Goal: Information Seeking & Learning: Learn about a topic

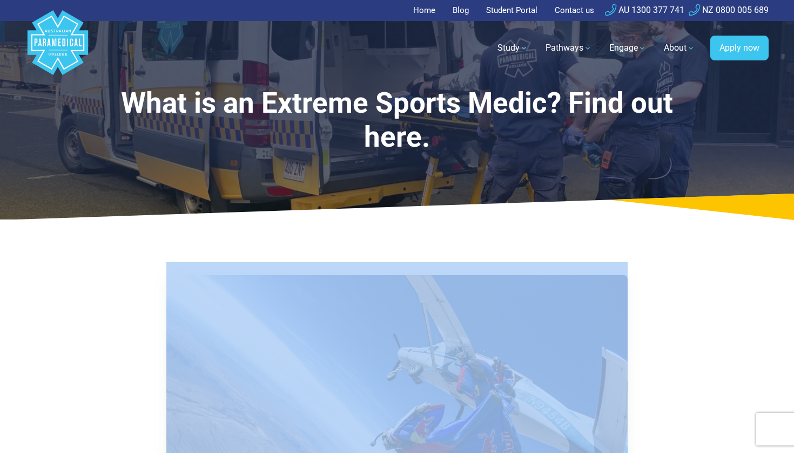
drag, startPoint x: 168, startPoint y: 266, endPoint x: 323, endPoint y: 272, distance: 154.5
click at [323, 272] on p "One of our favourite bloggers, the Adventure Medic, has just shared an awesome …" at bounding box center [396, 441] width 460 height 358
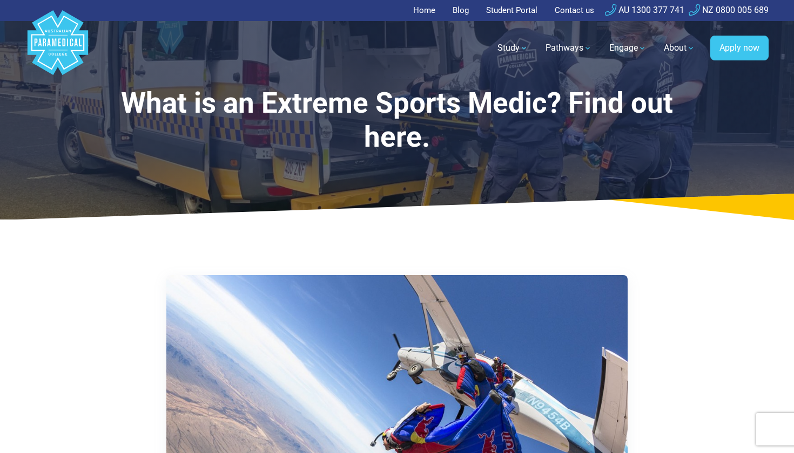
click at [209, 294] on p "One of our favourite bloggers, the Adventure Medic, has just shared an awesome …" at bounding box center [396, 441] width 460 height 358
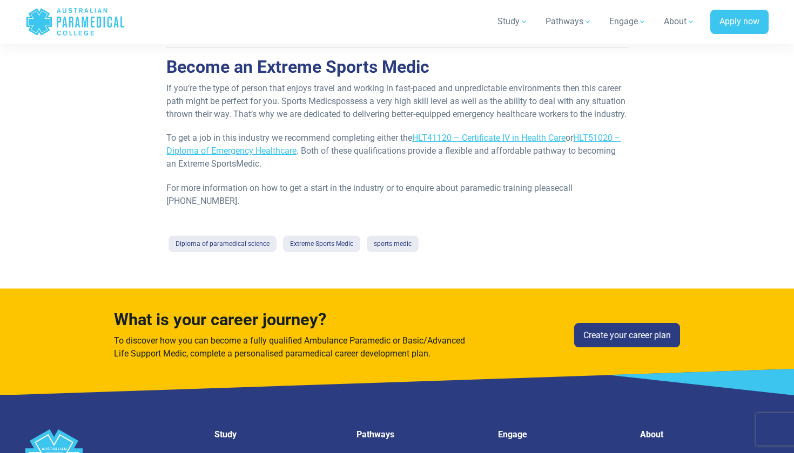
scroll to position [1278, 0]
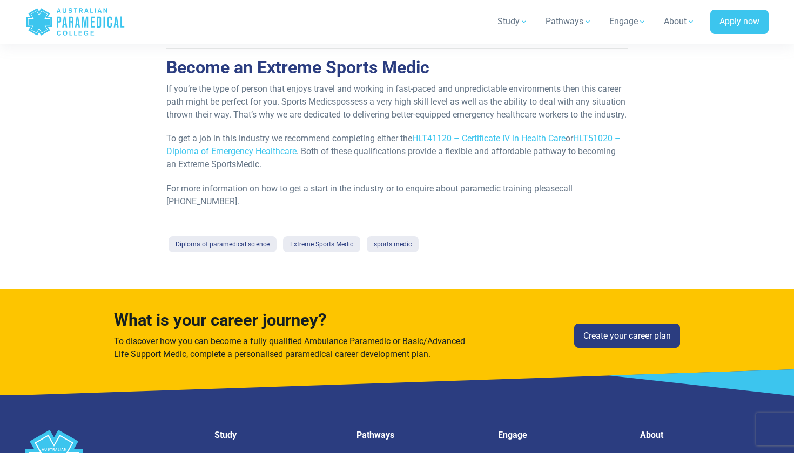
drag, startPoint x: 174, startPoint y: 63, endPoint x: 405, endPoint y: 168, distance: 253.6
click at [363, 171] on p "To get a job in this industry we recommend completing either the HLT41120 – Cer…" at bounding box center [396, 151] width 460 height 39
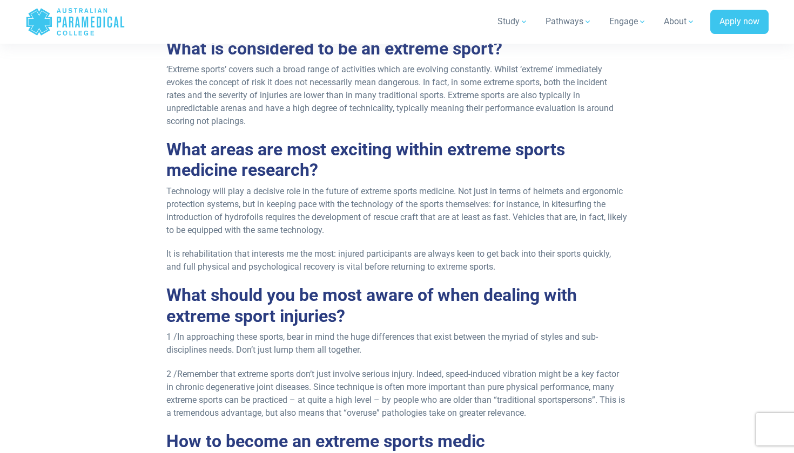
scroll to position [704, 0]
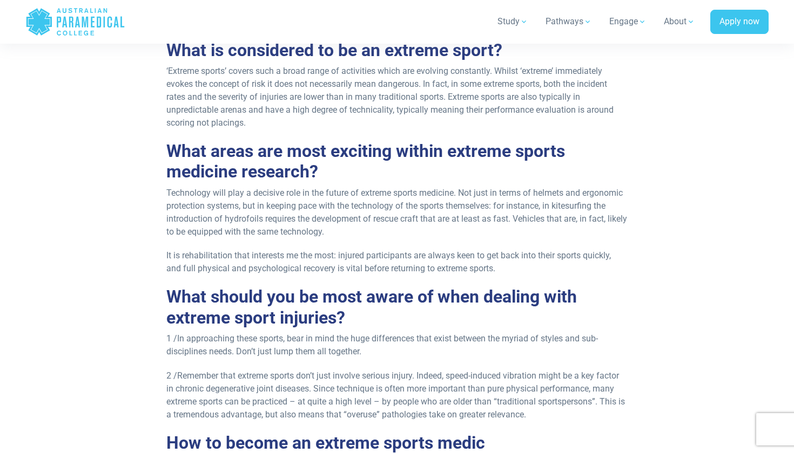
click at [276, 148] on h2 "What areas are most exciting within extreme sports medicine research?" at bounding box center [396, 162] width 460 height 42
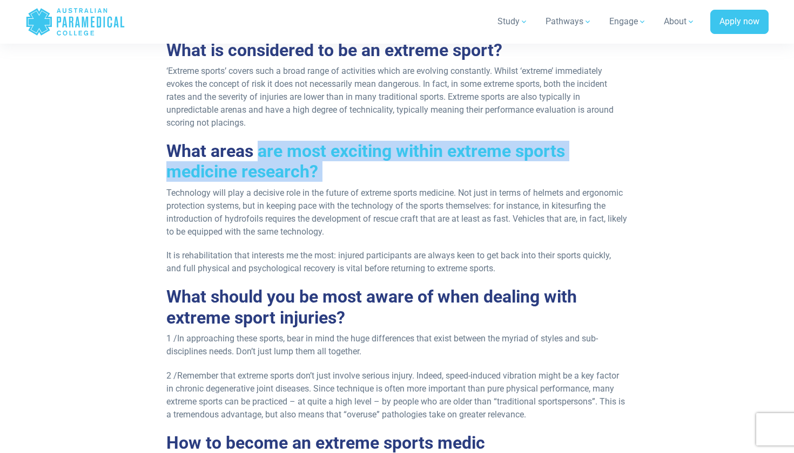
drag, startPoint x: 276, startPoint y: 148, endPoint x: 332, endPoint y: 164, distance: 58.1
click at [332, 164] on h2 "What areas are most exciting within extreme sports medicine research?" at bounding box center [396, 162] width 460 height 42
click at [317, 173] on h2 "What areas are most exciting within extreme sports medicine research?" at bounding box center [396, 162] width 460 height 42
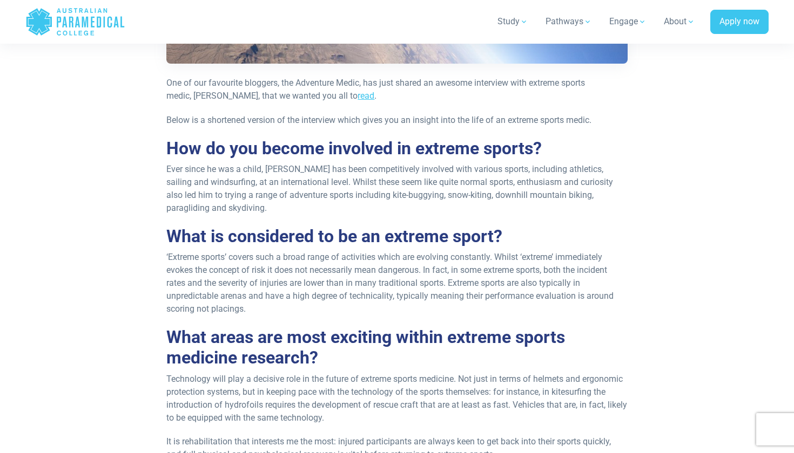
scroll to position [518, 0]
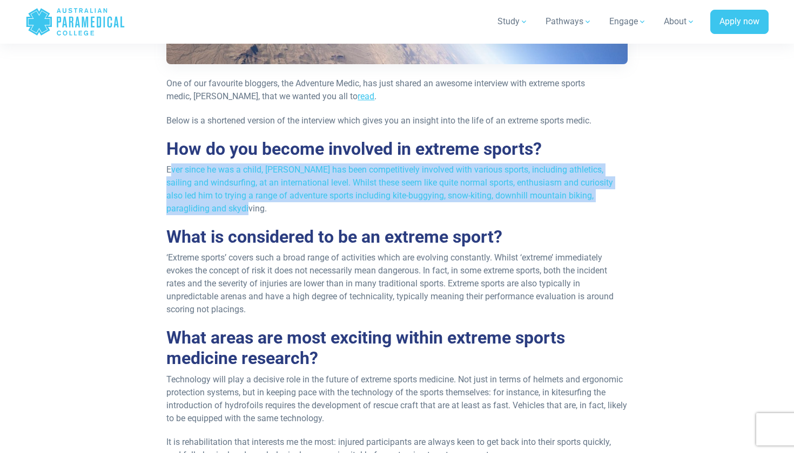
drag, startPoint x: 173, startPoint y: 165, endPoint x: 223, endPoint y: 209, distance: 67.3
click at [223, 209] on p "Ever since he was a child, [PERSON_NAME] has been competitively involved with v…" at bounding box center [396, 190] width 460 height 52
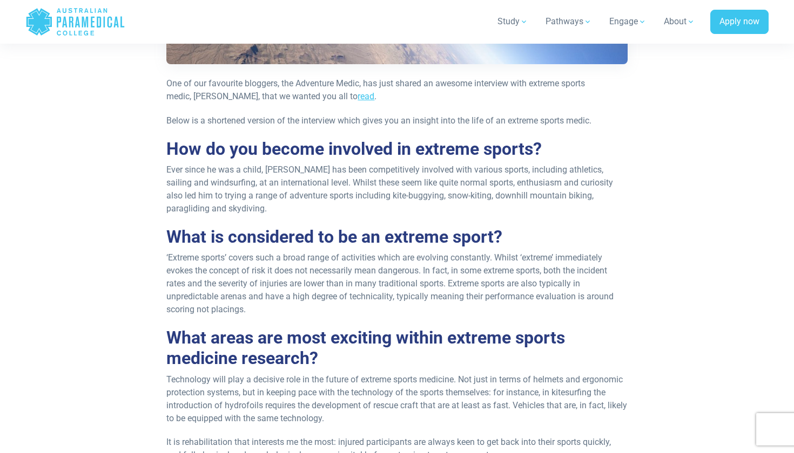
click at [266, 203] on p "Ever since he was a child, [PERSON_NAME] has been competitively involved with v…" at bounding box center [396, 190] width 460 height 52
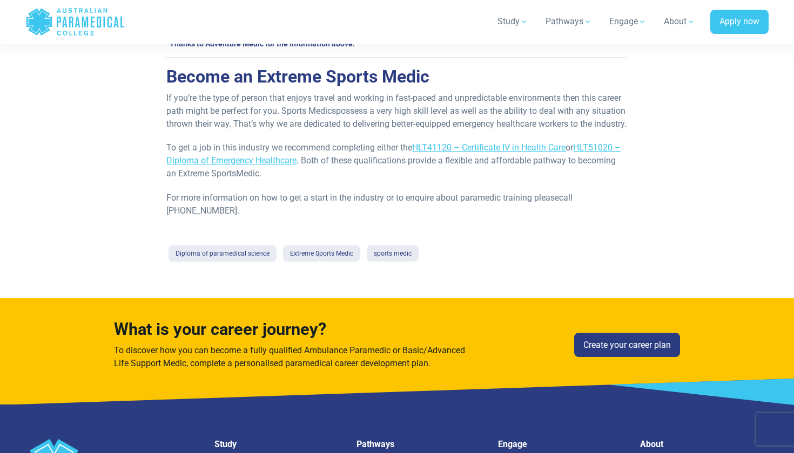
scroll to position [1276, 0]
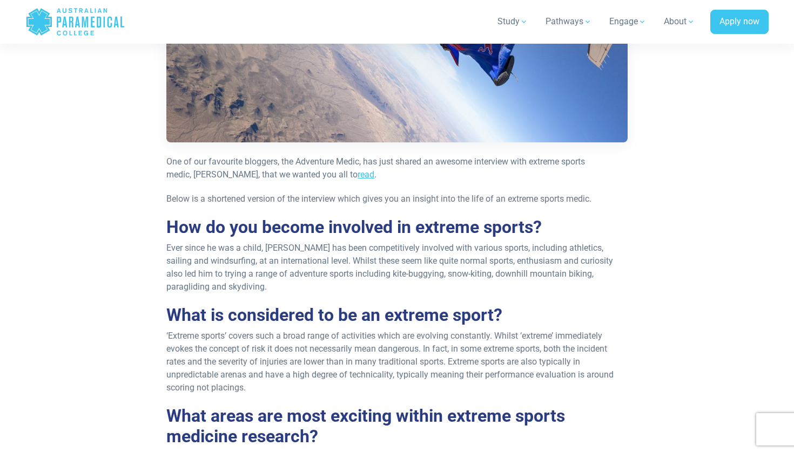
scroll to position [440, 0]
click at [374, 174] on link "read" at bounding box center [365, 174] width 17 height 10
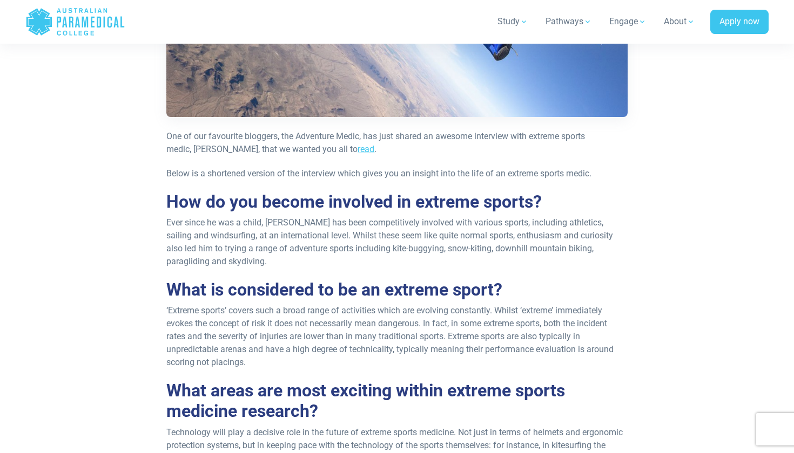
scroll to position [466, 0]
